Goal: Task Accomplishment & Management: Complete application form

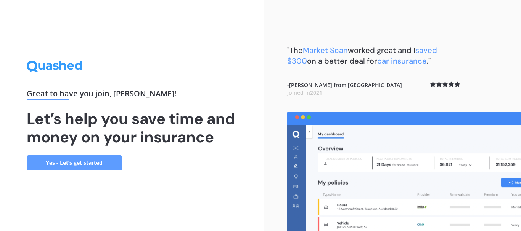
click at [97, 162] on link "Yes - Let’s get started" at bounding box center [74, 163] width 95 height 15
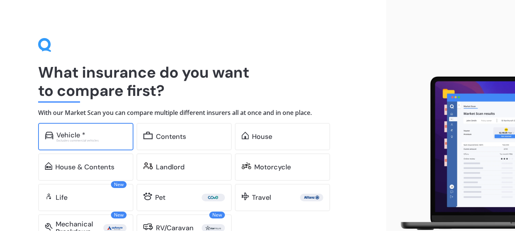
click at [59, 130] on div "Vehicle * Excludes commercial vehicles" at bounding box center [85, 136] width 95 height 27
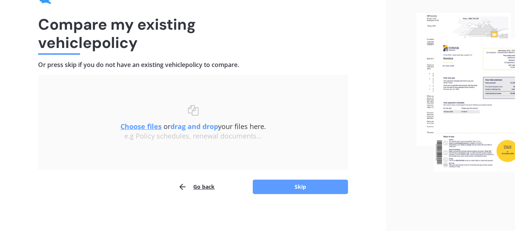
scroll to position [50, 0]
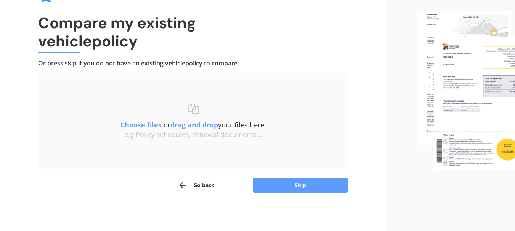
click at [482, 87] on img at bounding box center [466, 90] width 98 height 159
click at [492, 58] on img at bounding box center [466, 90] width 98 height 159
click at [277, 188] on button "Skip" at bounding box center [300, 185] width 95 height 14
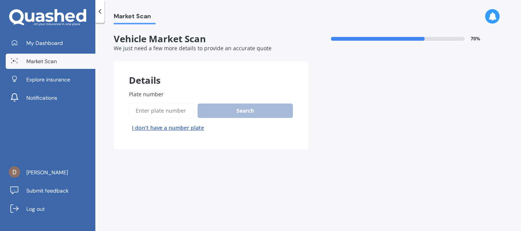
click at [218, 109] on div "Search I don’t have a number plate" at bounding box center [211, 118] width 164 height 31
click at [246, 111] on div "Search I don’t have a number plate" at bounding box center [211, 118] width 164 height 31
click at [156, 94] on span "Plate number" at bounding box center [146, 94] width 35 height 7
click at [156, 103] on input "Plate number" at bounding box center [162, 111] width 66 height 16
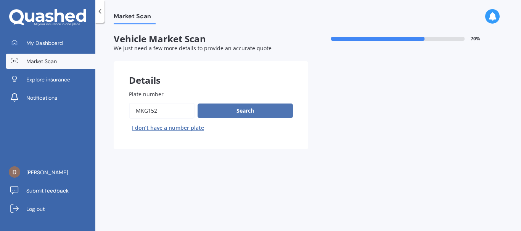
type input "mkg152"
click at [248, 118] on button "Search" at bounding box center [244, 111] width 95 height 14
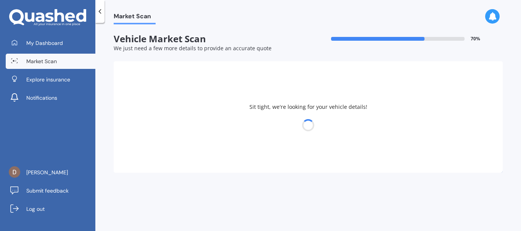
select select "HYUNDAI"
select select "[GEOGRAPHIC_DATA]"
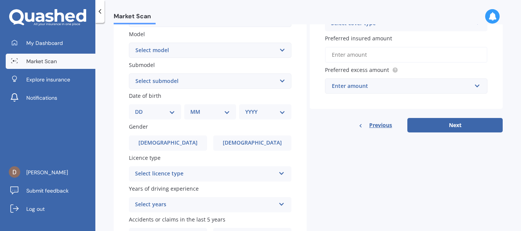
scroll to position [152, 0]
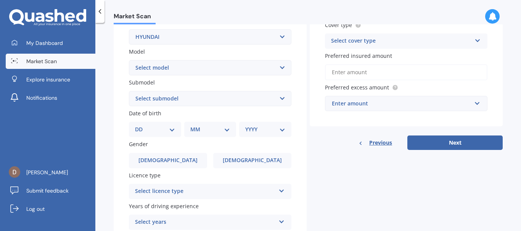
click at [280, 96] on select "Select submodel 2.2 4WD CRDi Elite Turbo Diesel A5 2.2 4WD CRDi Turbo Diesel A5…" at bounding box center [210, 98] width 162 height 15
select select "2.4 GL 4WD"
click at [129, 91] on select "Select submodel 2.2 4WD CRDi Elite Turbo Diesel A5 2.2 4WD CRDi Turbo Diesel A5…" at bounding box center [210, 98] width 162 height 15
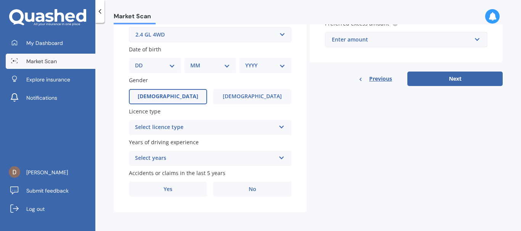
scroll to position [217, 0]
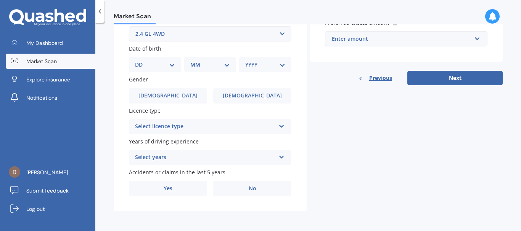
click at [171, 68] on select "DD 01 02 03 04 05 06 07 08 09 10 11 12 13 14 15 16 17 18 19 20 21 22 23 24 25 2…" at bounding box center [155, 65] width 40 height 8
select select "14"
click at [141, 61] on select "DD 01 02 03 04 05 06 07 08 09 10 11 12 13 14 15 16 17 18 19 20 21 22 23 24 25 2…" at bounding box center [155, 65] width 40 height 8
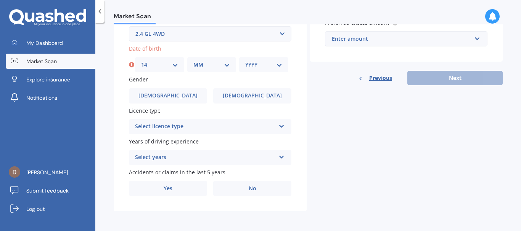
click at [221, 68] on select "MM 01 02 03 04 05 06 07 08 09 10 11 12" at bounding box center [211, 65] width 37 height 8
select select "07"
click at [193, 61] on select "MM 01 02 03 04 05 06 07 08 09 10 11 12" at bounding box center [211, 65] width 37 height 8
drag, startPoint x: 276, startPoint y: 64, endPoint x: 279, endPoint y: 68, distance: 5.4
click at [276, 64] on select "YYYY 2025 2024 2023 2022 2021 2020 2019 2018 2017 2016 2015 2014 2013 2012 2011…" at bounding box center [263, 65] width 37 height 8
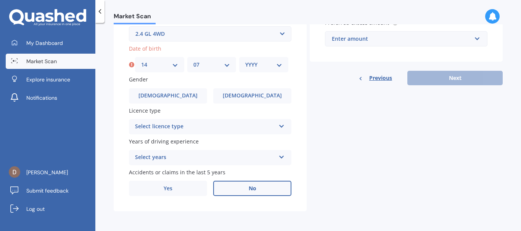
select select "1948"
click at [245, 61] on select "YYYY 2025 2024 2023 2022 2021 2020 2019 2018 2017 2016 2015 2014 2013 2012 2011…" at bounding box center [263, 65] width 37 height 8
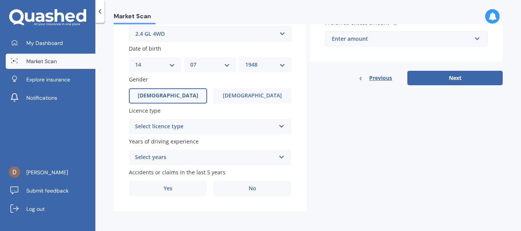
click at [179, 95] on label "[DEMOGRAPHIC_DATA]" at bounding box center [168, 95] width 78 height 15
click at [0, 0] on input "[DEMOGRAPHIC_DATA]" at bounding box center [0, 0] width 0 height 0
click at [278, 124] on icon at bounding box center [281, 124] width 6 height 5
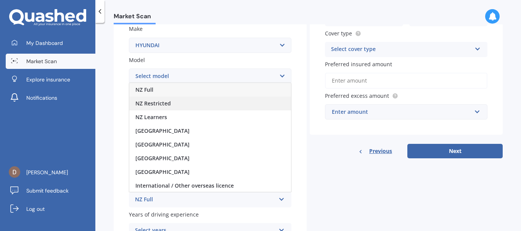
scroll to position [141, 0]
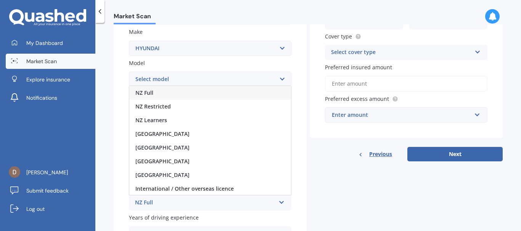
click at [189, 92] on div "NZ Full" at bounding box center [210, 93] width 162 height 14
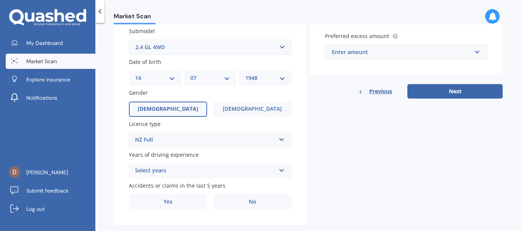
scroll to position [217, 0]
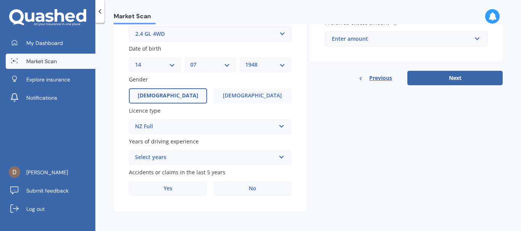
click at [279, 156] on icon at bounding box center [281, 155] width 6 height 5
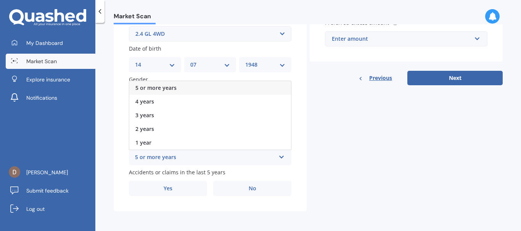
drag, startPoint x: 188, startPoint y: 88, endPoint x: 193, endPoint y: 89, distance: 5.4
click at [188, 88] on div "5 or more years" at bounding box center [210, 88] width 162 height 14
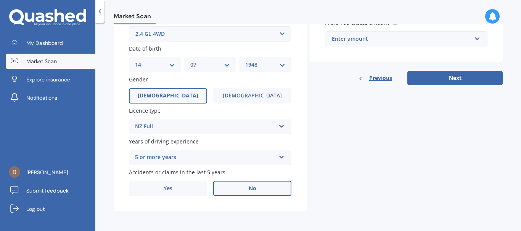
click at [263, 189] on label "No" at bounding box center [252, 188] width 78 height 15
click at [0, 0] on input "No" at bounding box center [0, 0] width 0 height 0
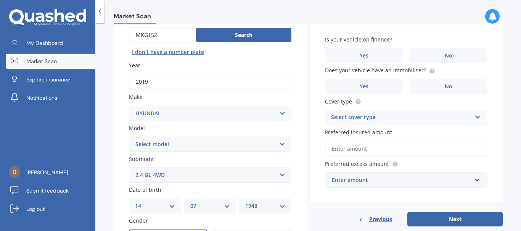
scroll to position [27, 0]
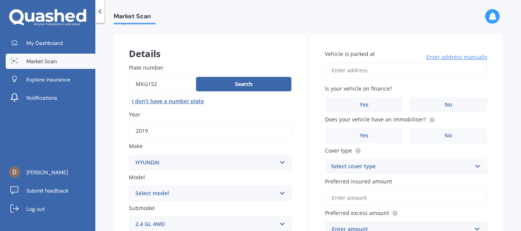
click at [360, 71] on input "Vehicle is parked at" at bounding box center [406, 71] width 162 height 16
type input "[STREET_ADDRESS]"
click at [440, 104] on label "No" at bounding box center [448, 104] width 78 height 15
click at [0, 0] on input "No" at bounding box center [0, 0] width 0 height 0
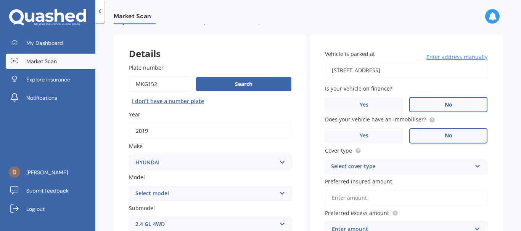
click at [445, 137] on span "No" at bounding box center [449, 136] width 8 height 6
click at [0, 0] on input "No" at bounding box center [0, 0] width 0 height 0
click at [455, 167] on div "Select cover type" at bounding box center [401, 166] width 140 height 9
click at [363, 180] on span "Comprehensive" at bounding box center [351, 181] width 40 height 7
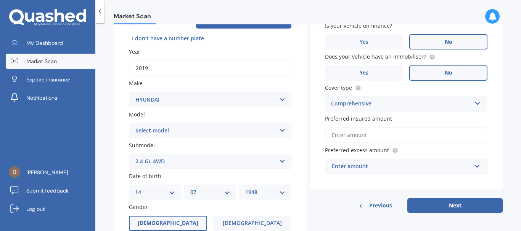
scroll to position [103, 0]
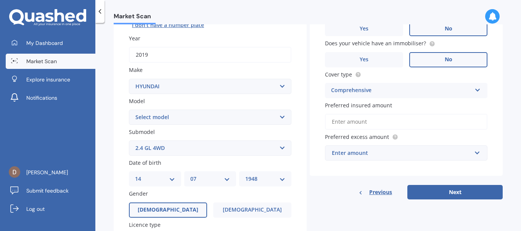
click at [353, 119] on input "Preferred insured amount" at bounding box center [406, 122] width 162 height 16
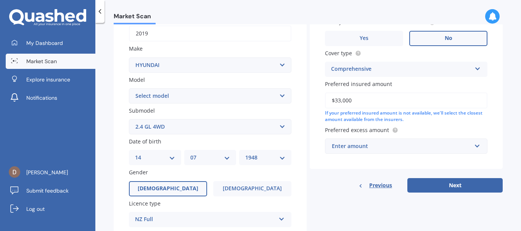
scroll to position [141, 0]
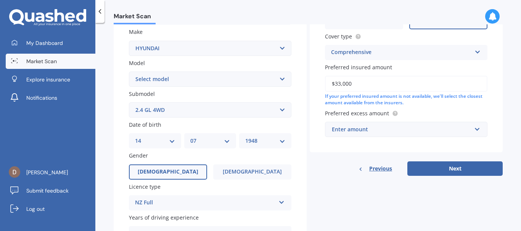
type input "$33,000"
click at [467, 132] on input "text" at bounding box center [404, 129] width 156 height 14
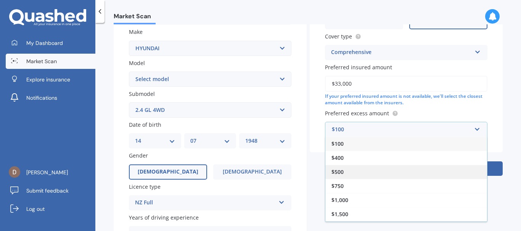
click at [351, 175] on div "$500" at bounding box center [406, 172] width 162 height 14
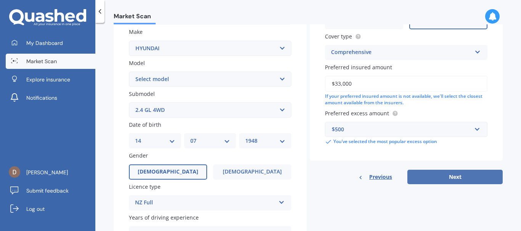
click at [425, 180] on button "Next" at bounding box center [454, 177] width 95 height 14
select select "14"
select select "07"
select select "1948"
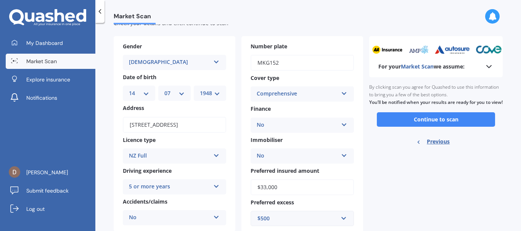
scroll to position [38, 0]
